Goal: Find specific page/section: Find specific page/section

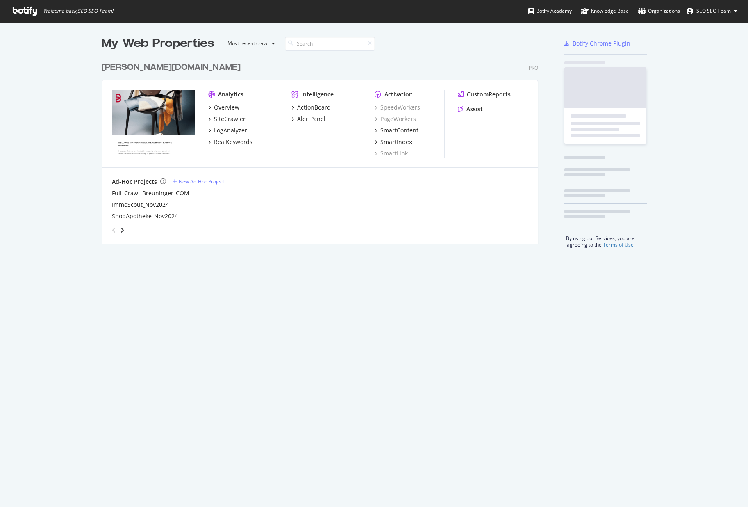
scroll to position [187, 437]
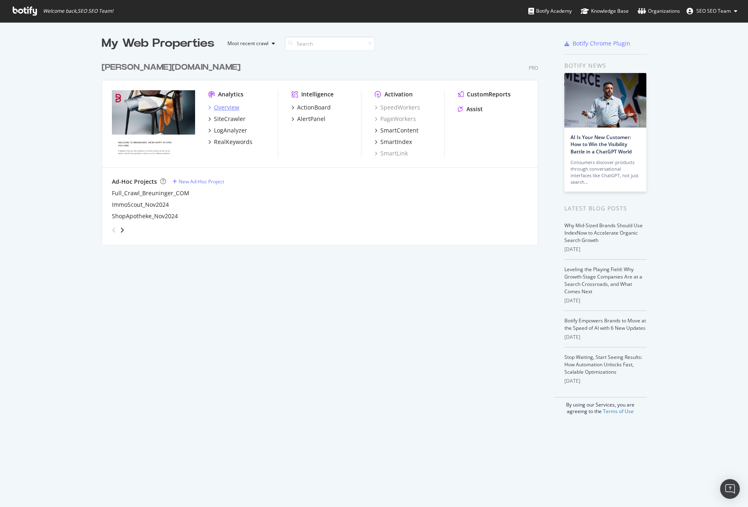
click at [229, 105] on div "Overview" at bounding box center [226, 107] width 25 height 8
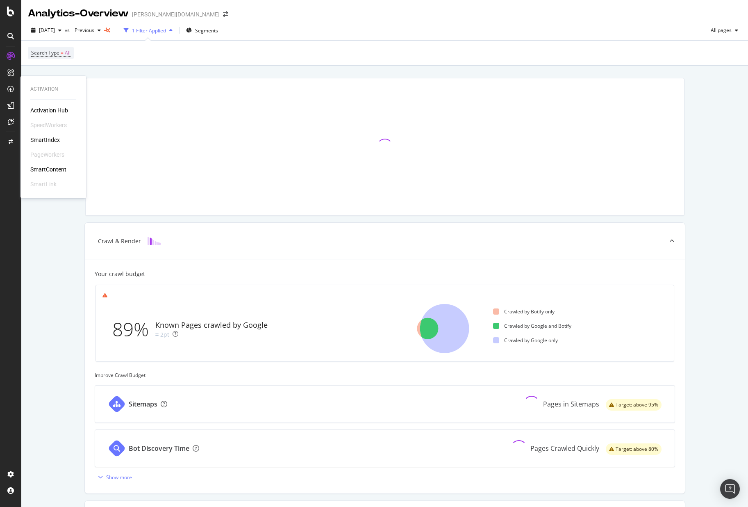
click at [46, 142] on div "SmartIndex" at bounding box center [45, 140] width 30 height 8
